Goal: Information Seeking & Learning: Learn about a topic

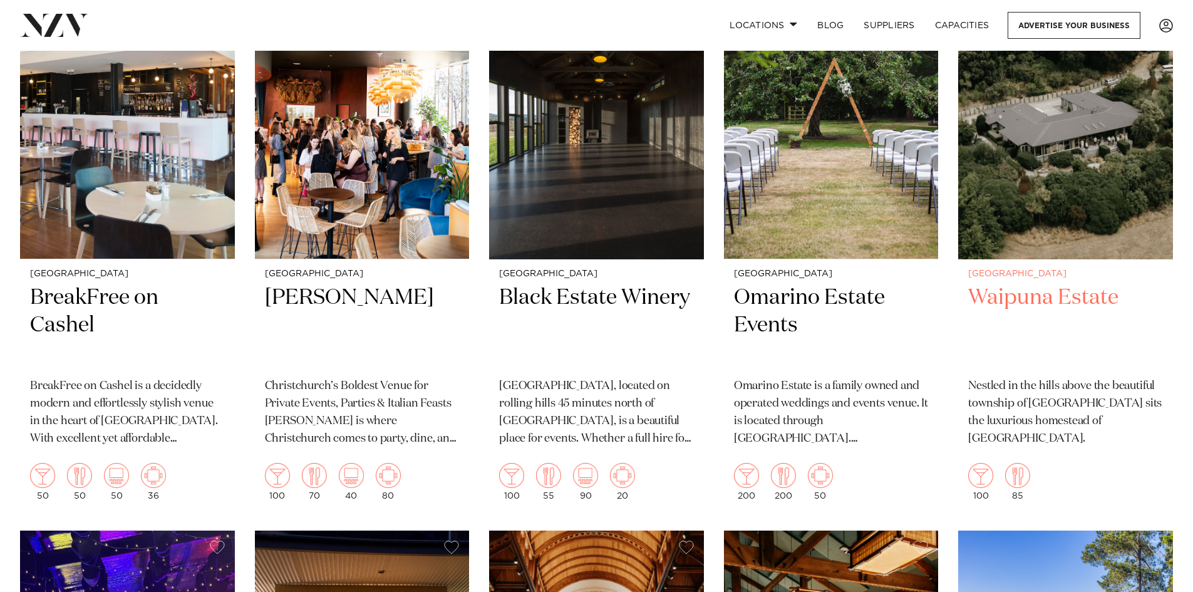
scroll to position [2255, 0]
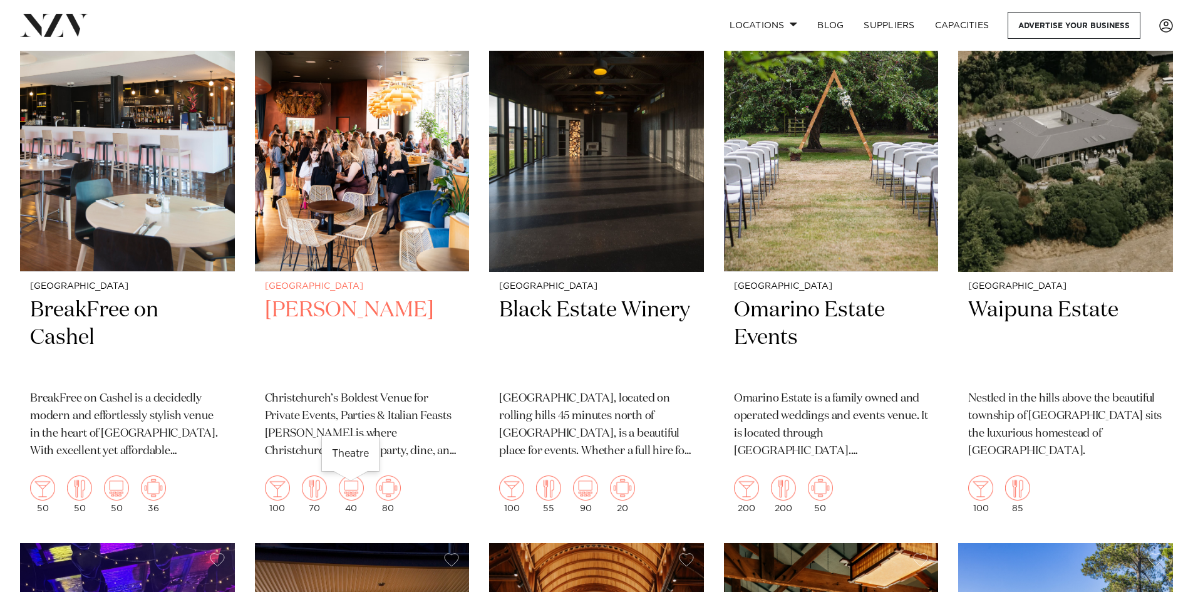
click at [353, 495] on img at bounding box center [351, 487] width 25 height 25
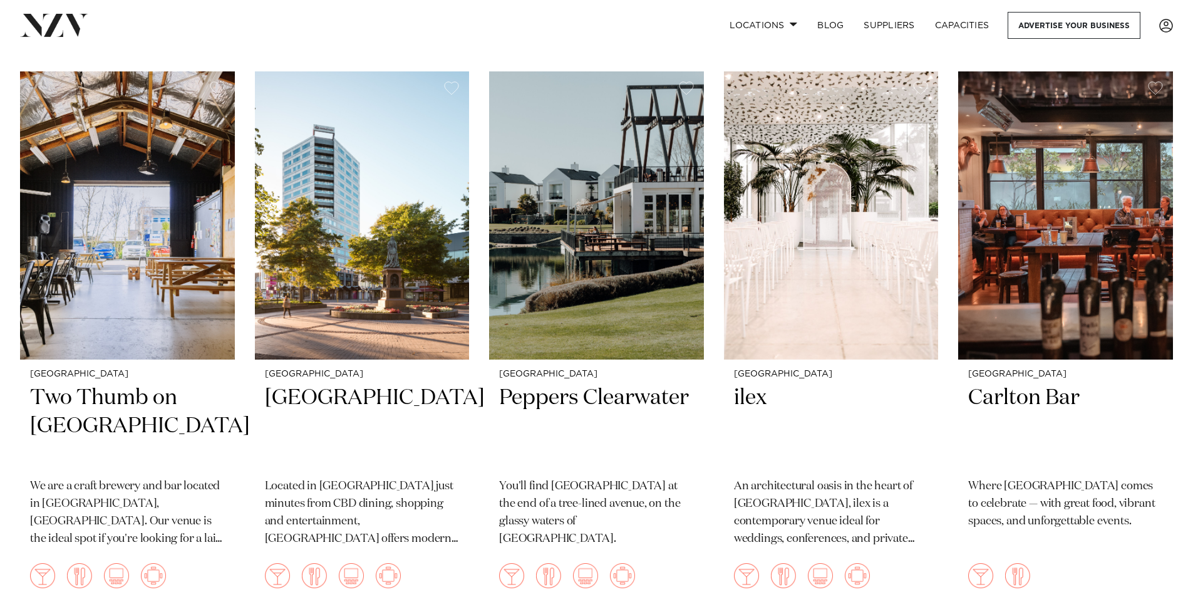
scroll to position [995, 0]
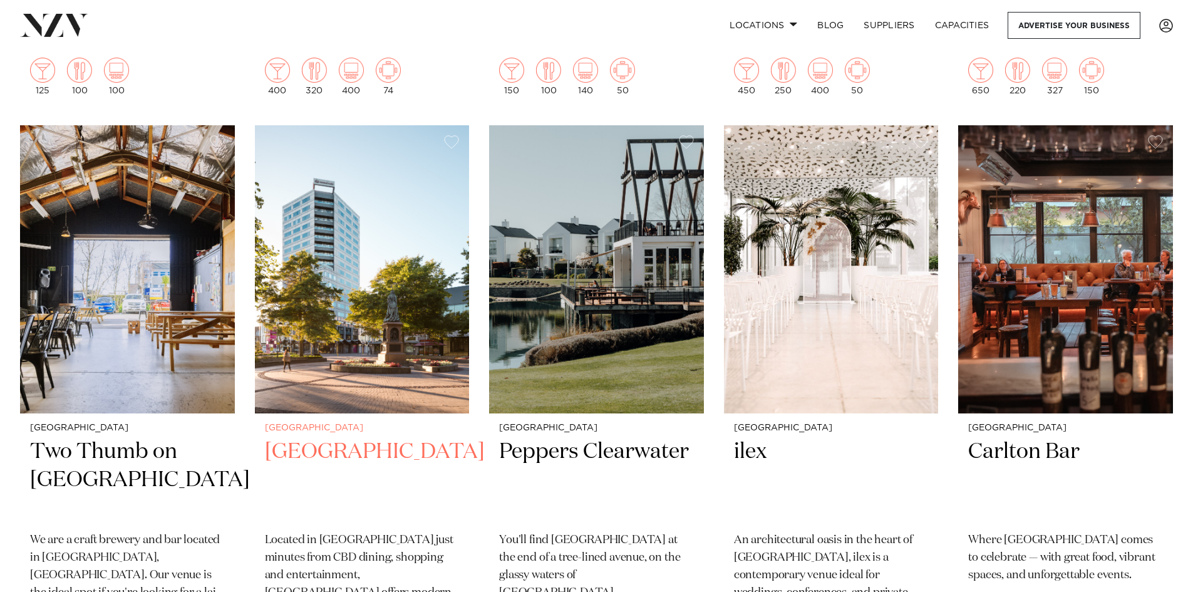
click at [344, 465] on h2 "[GEOGRAPHIC_DATA]" at bounding box center [362, 480] width 195 height 85
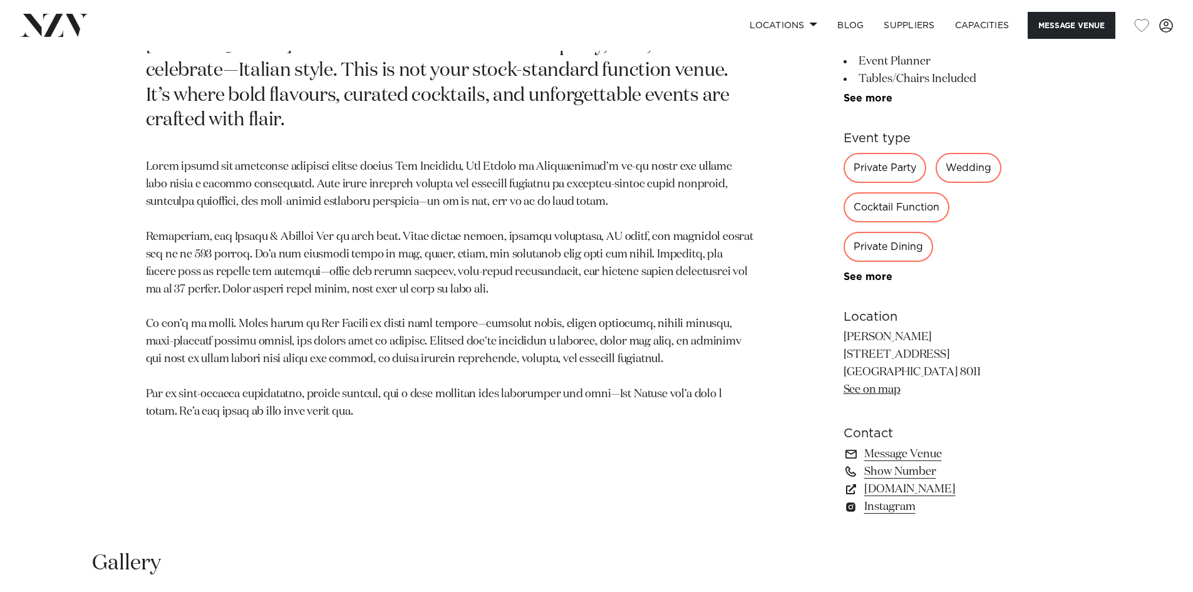
scroll to position [689, 0]
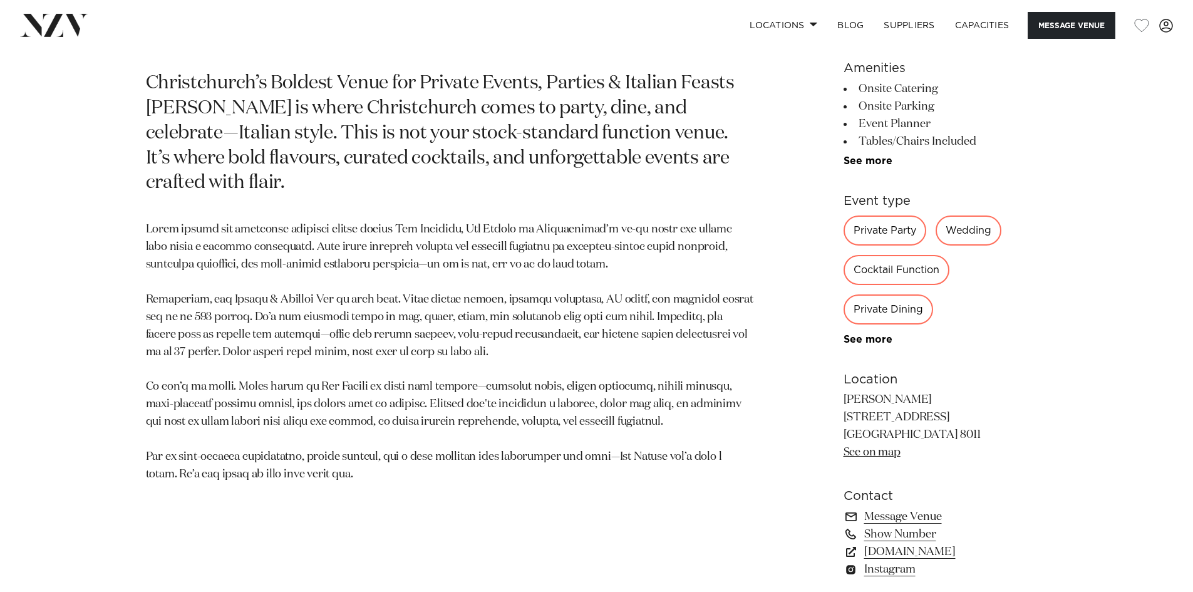
click at [359, 362] on p at bounding box center [450, 352] width 609 height 262
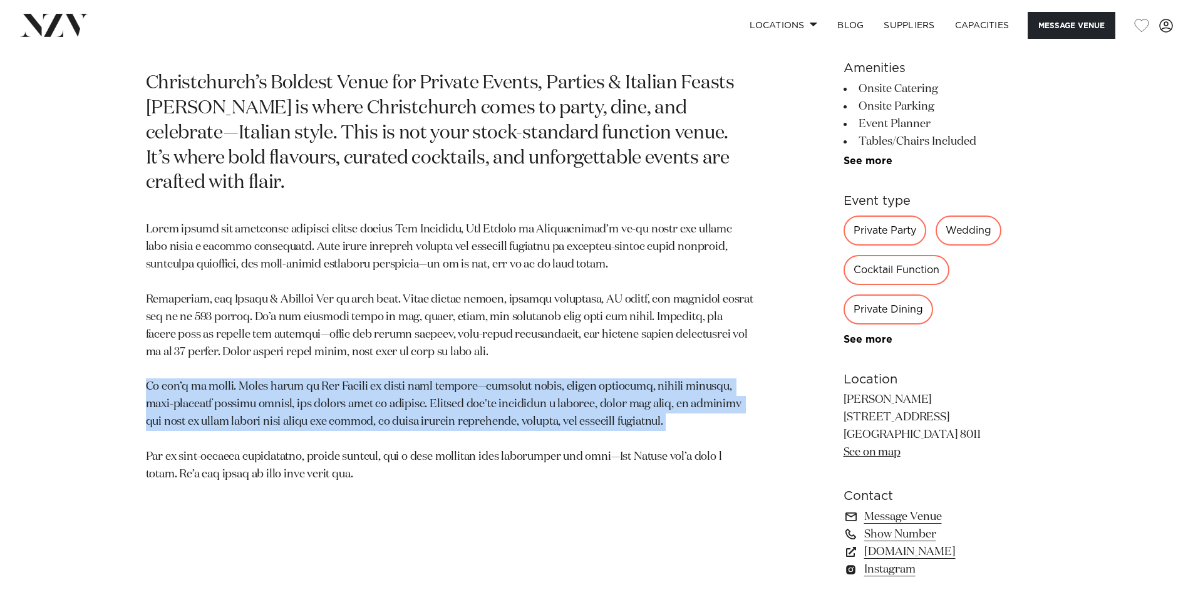
click at [359, 362] on p at bounding box center [450, 352] width 609 height 262
click at [487, 393] on p at bounding box center [450, 352] width 609 height 262
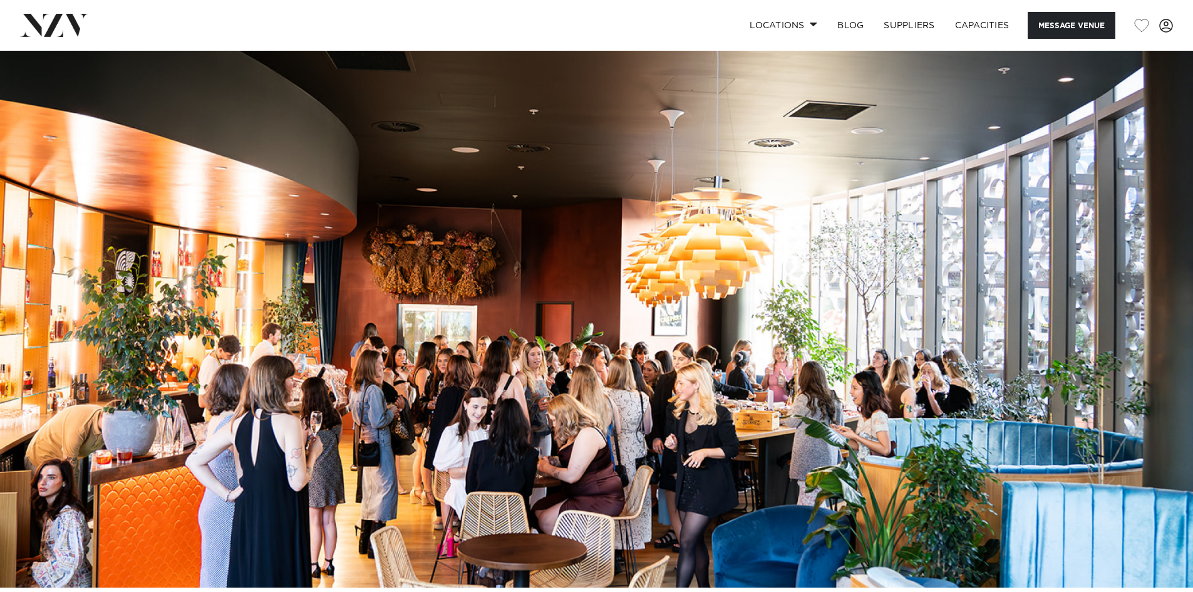
scroll to position [0, 0]
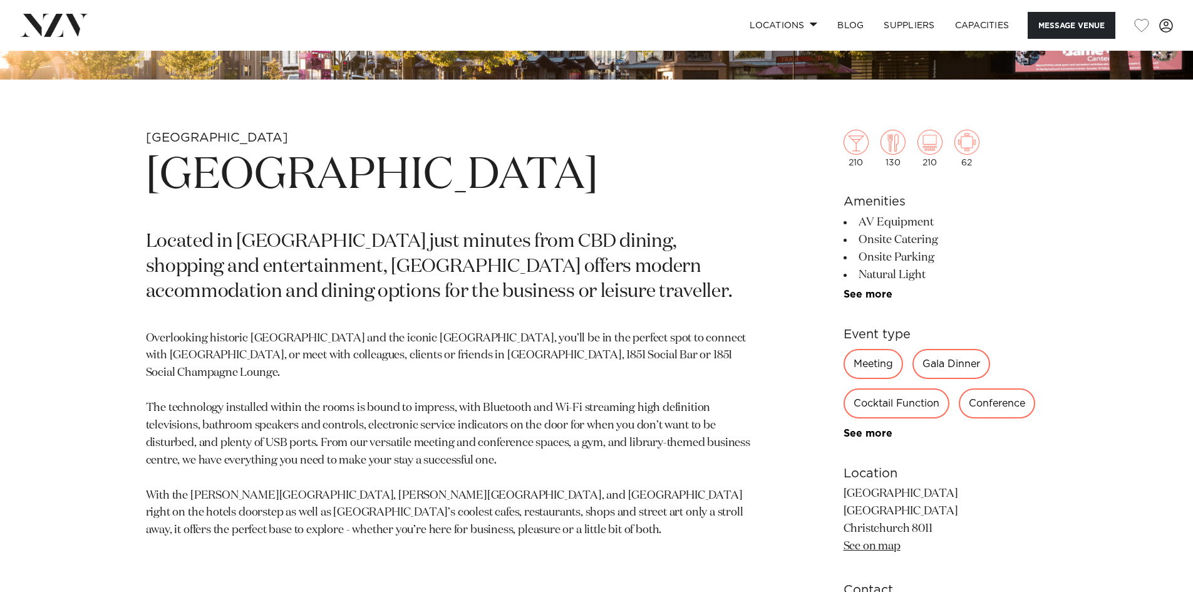
scroll to position [626, 0]
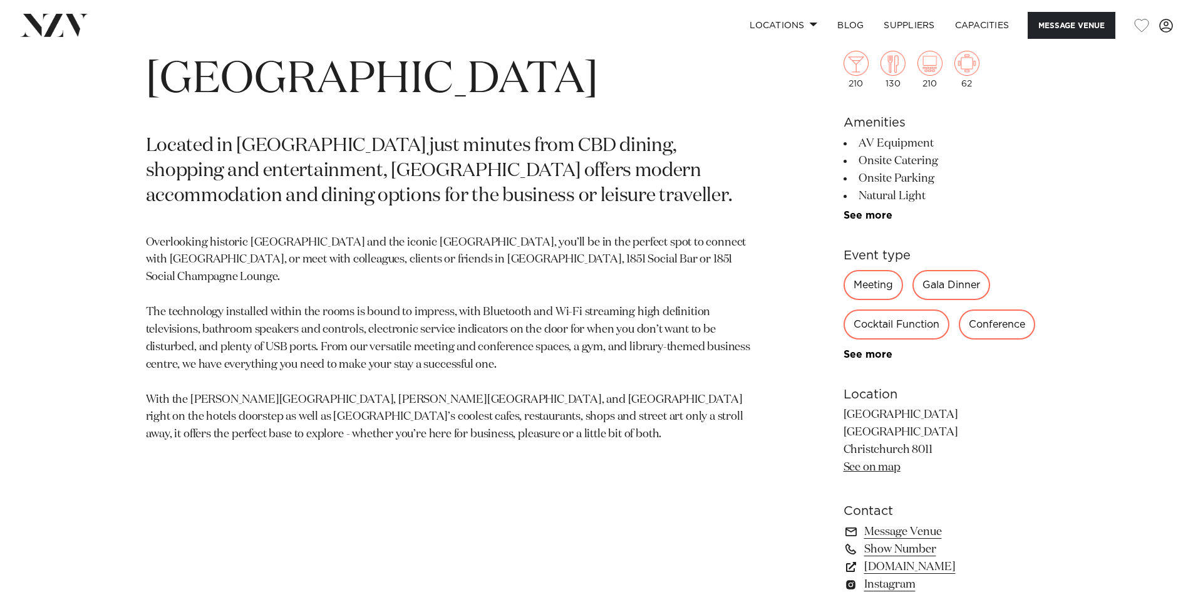
click at [240, 380] on p "Overlooking historic [GEOGRAPHIC_DATA] and the iconic [GEOGRAPHIC_DATA], you’ll…" at bounding box center [450, 339] width 609 height 210
click at [239, 380] on p "Overlooking historic [GEOGRAPHIC_DATA] and the iconic [GEOGRAPHIC_DATA], you’ll…" at bounding box center [450, 339] width 609 height 210
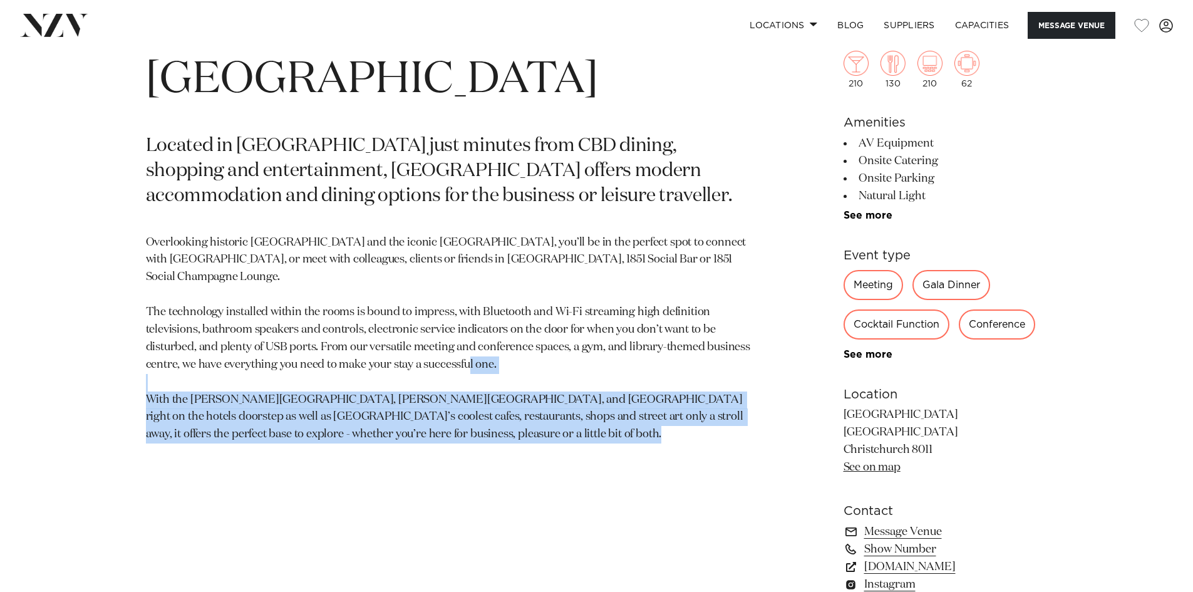
click at [239, 380] on p "Overlooking historic [GEOGRAPHIC_DATA] and the iconic [GEOGRAPHIC_DATA], you’ll…" at bounding box center [450, 339] width 609 height 210
click at [276, 425] on p "Overlooking historic [GEOGRAPHIC_DATA] and the iconic [GEOGRAPHIC_DATA], you’ll…" at bounding box center [450, 339] width 609 height 210
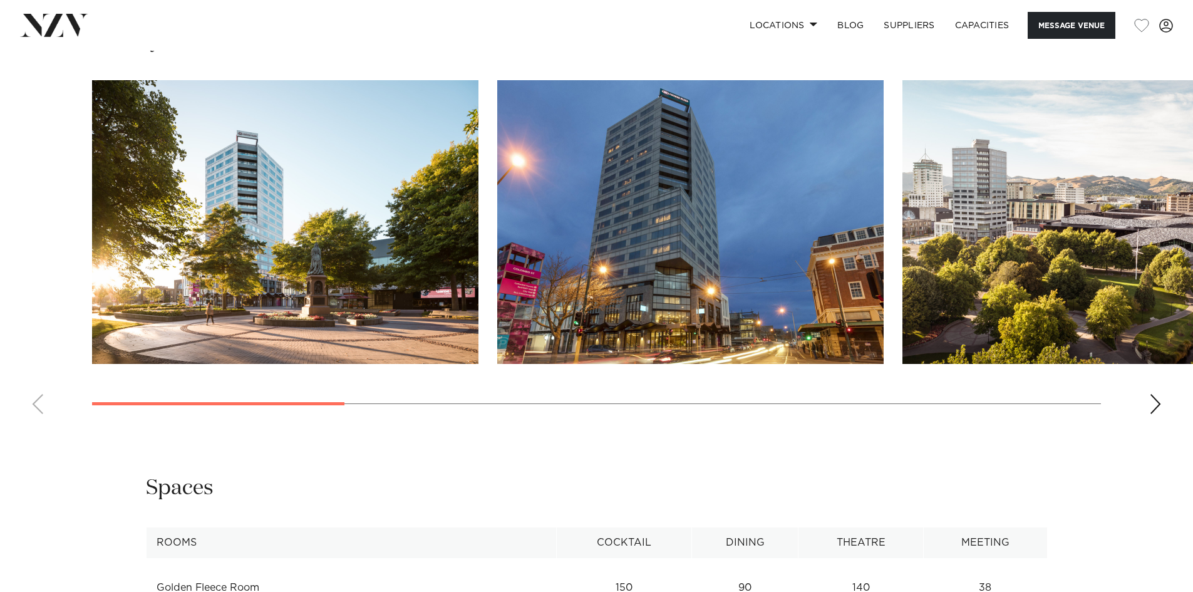
scroll to position [1566, 0]
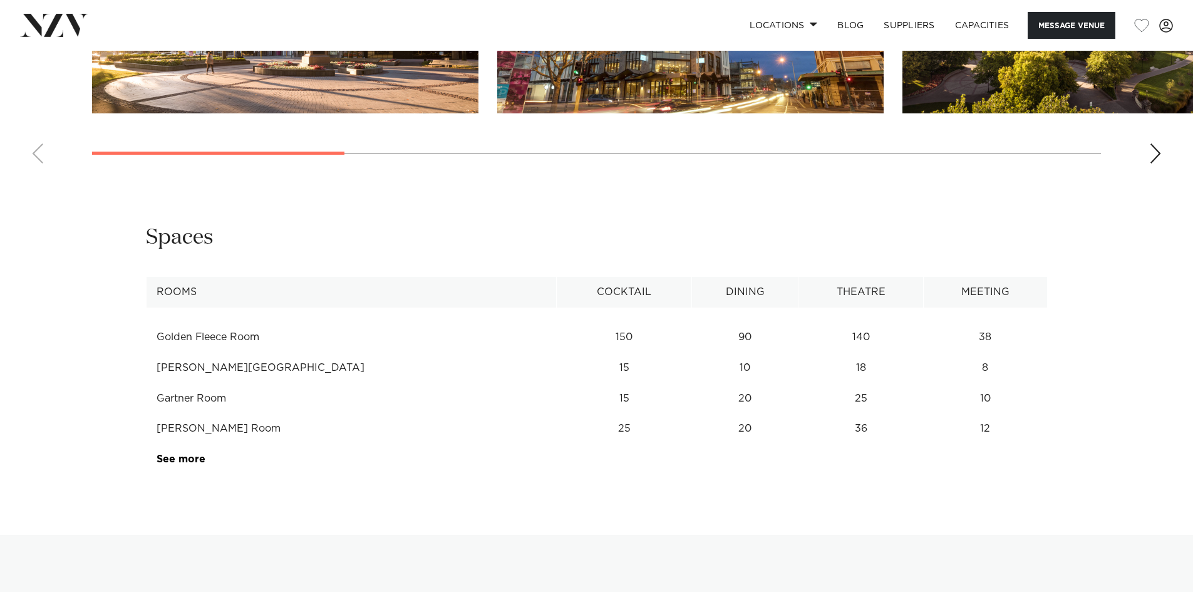
click at [814, 341] on td "140" at bounding box center [860, 337] width 125 height 31
click at [814, 353] on td "18" at bounding box center [860, 337] width 125 height 31
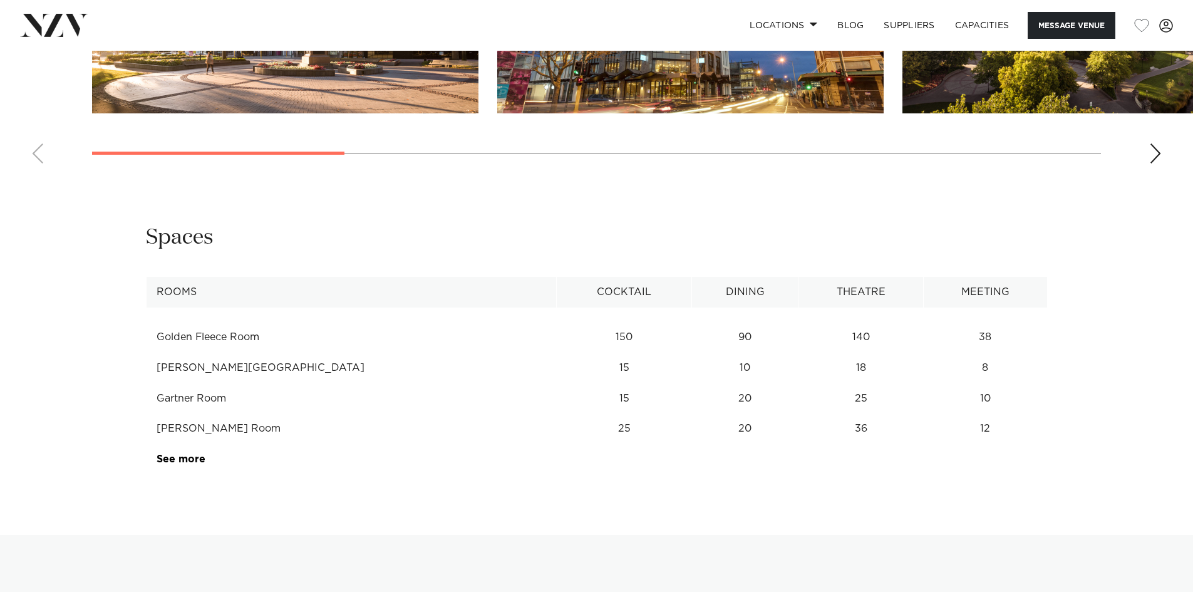
click at [810, 353] on td "25" at bounding box center [860, 337] width 125 height 31
click at [178, 455] on link "See more" at bounding box center [206, 459] width 98 height 10
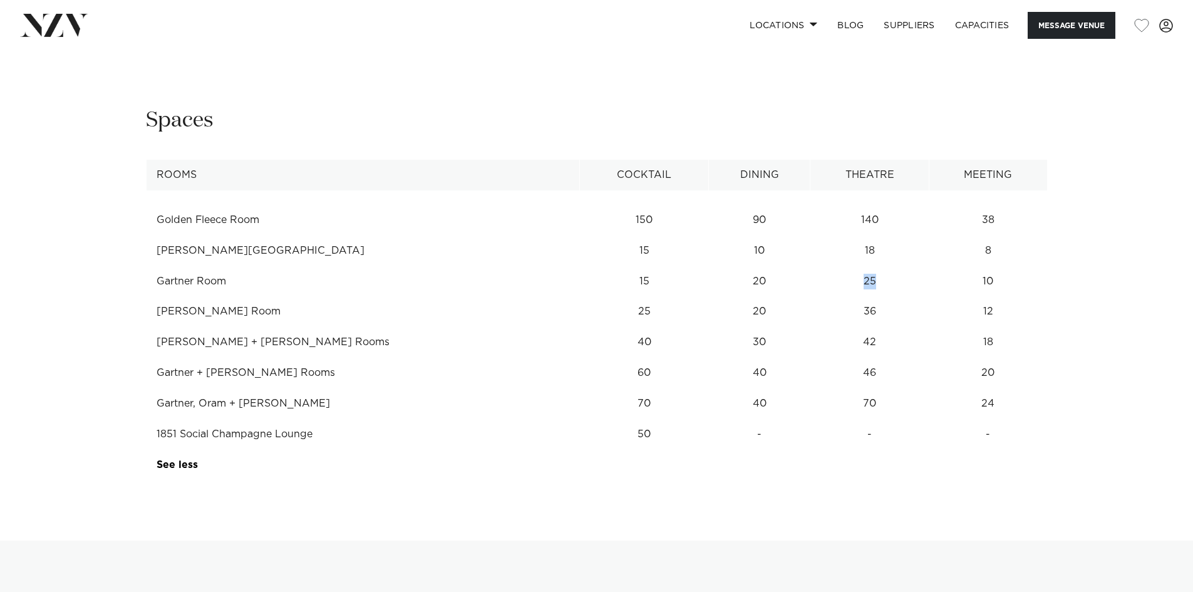
scroll to position [1691, 0]
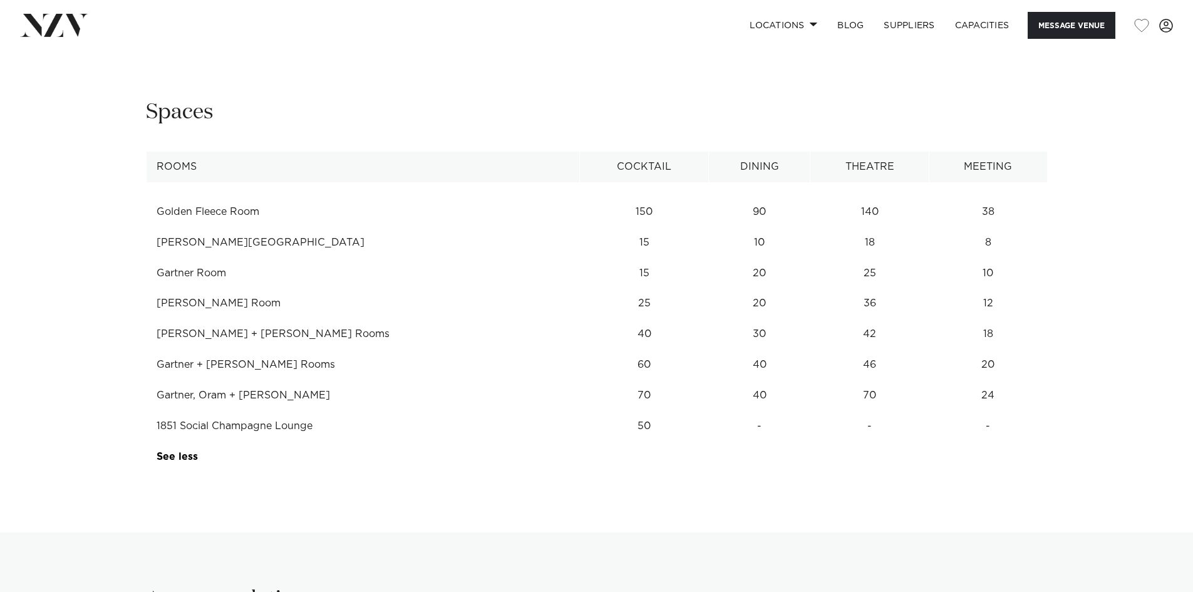
click at [834, 227] on td "42" at bounding box center [869, 212] width 119 height 31
click at [834, 227] on td "70" at bounding box center [869, 212] width 119 height 31
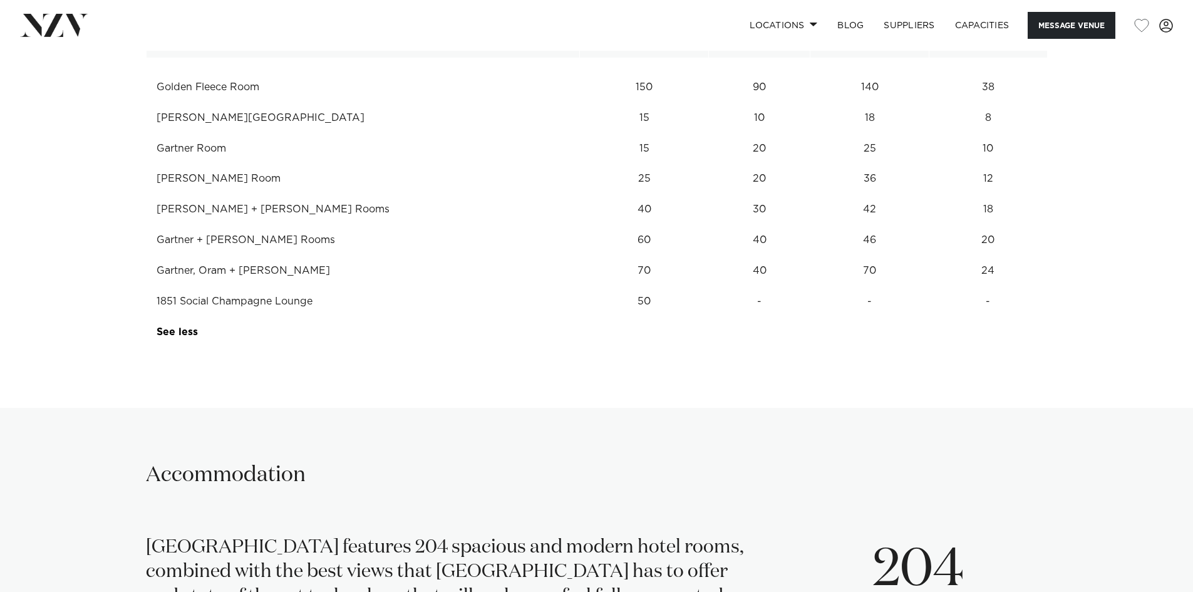
scroll to position [1816, 0]
click at [836, 102] on td "70" at bounding box center [869, 86] width 119 height 31
click at [197, 265] on td "Gartner, Oram + [PERSON_NAME]" at bounding box center [363, 270] width 434 height 31
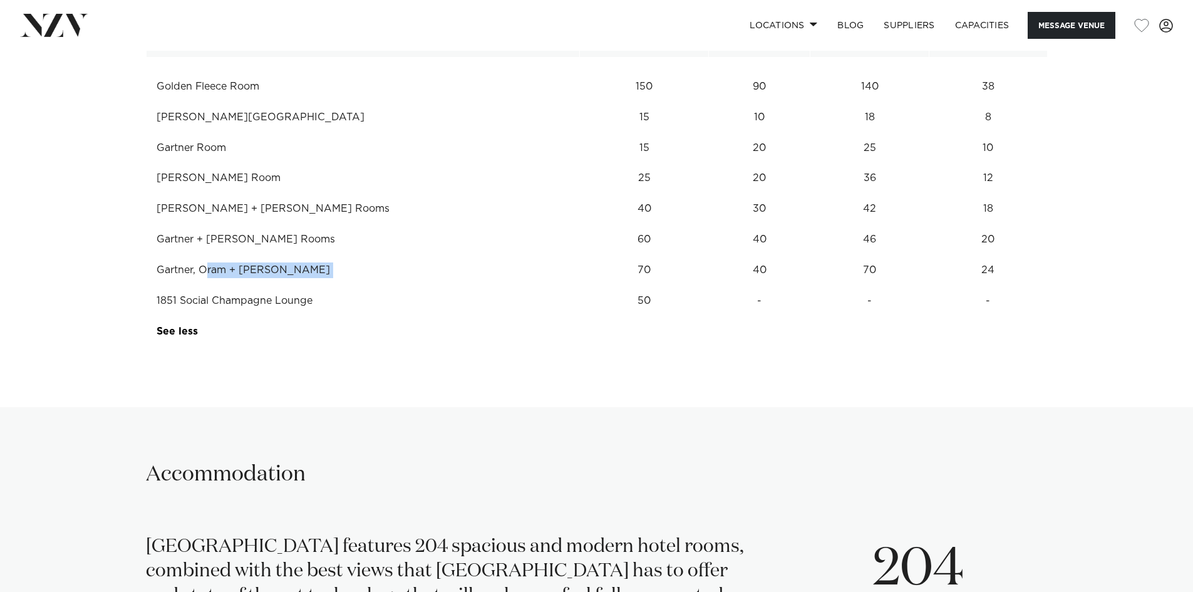
copy tr "Gartner, Oram + [PERSON_NAME]"
